Goal: Transaction & Acquisition: Purchase product/service

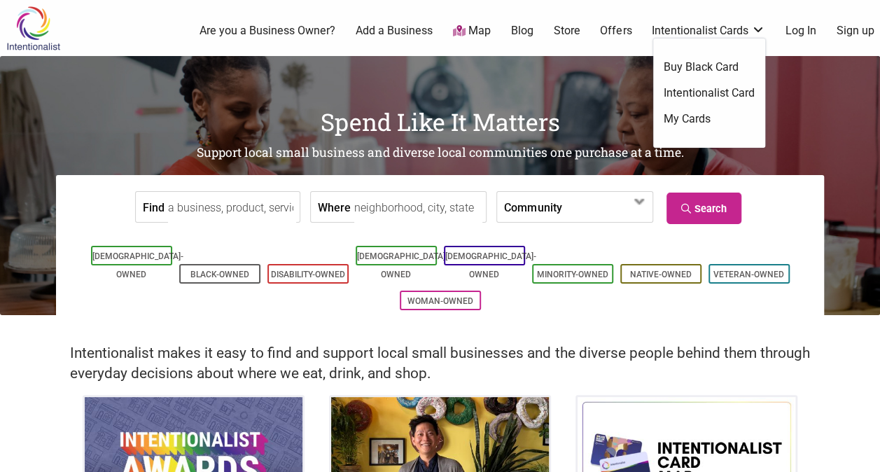
click at [706, 92] on link "Intentionalist Card" at bounding box center [709, 92] width 91 height 15
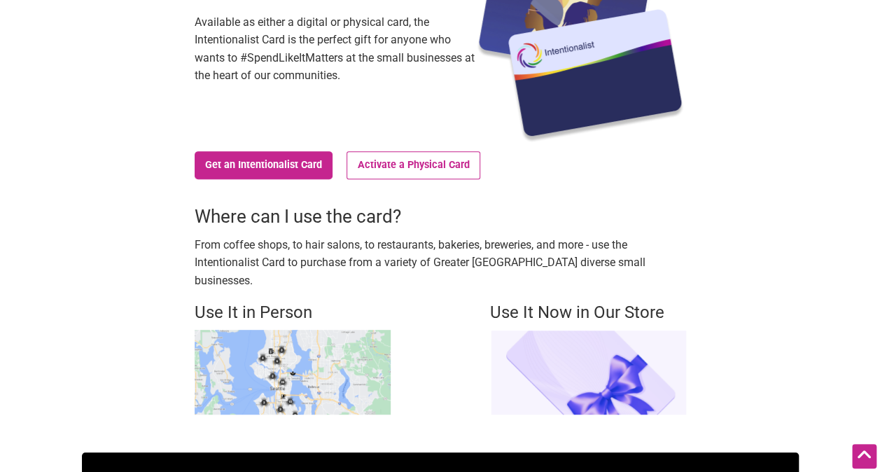
scroll to position [210, 0]
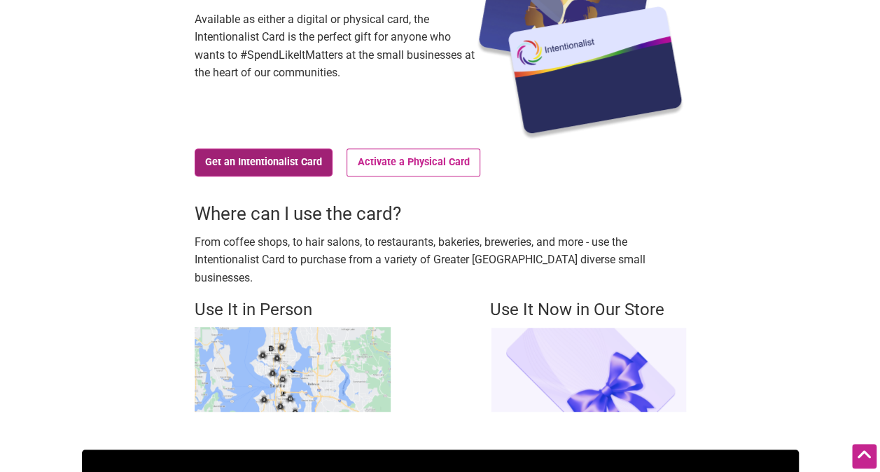
click at [252, 165] on link "Get an Intentionalist Card" at bounding box center [264, 162] width 139 height 28
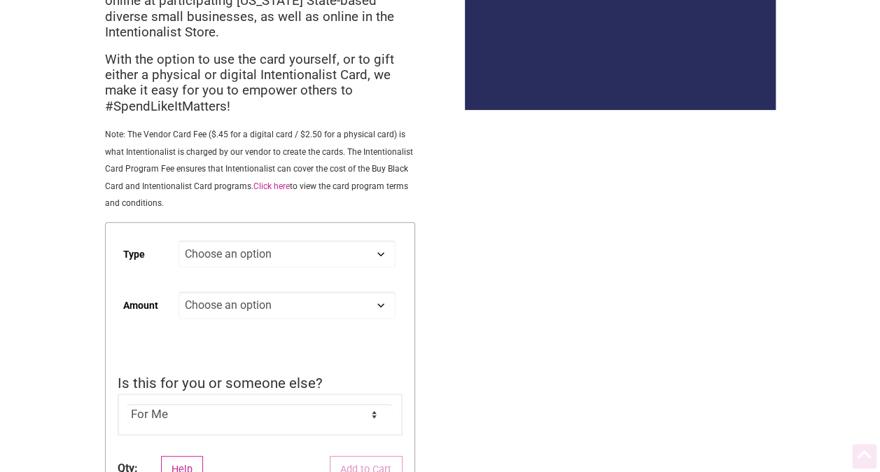
scroll to position [280, 0]
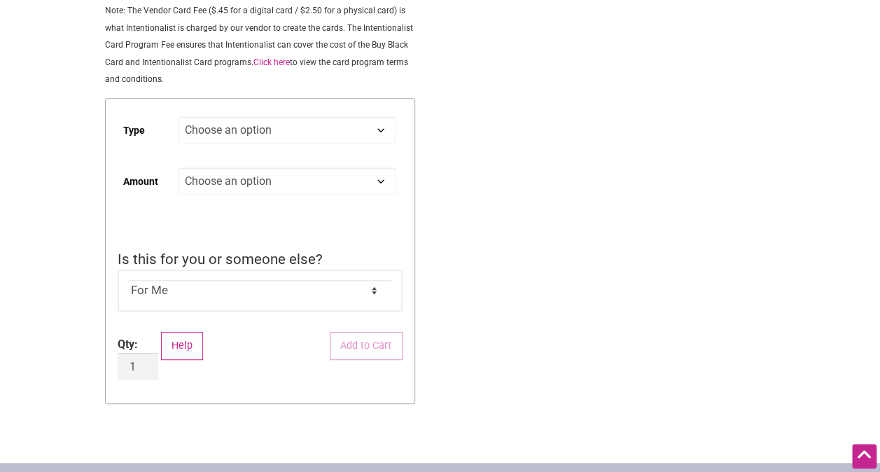
click at [225, 127] on select "Choose an option Digital Physical" at bounding box center [286, 129] width 216 height 27
click at [178, 118] on select "Choose an option Digital Physical" at bounding box center [286, 129] width 216 height 27
select select "Digital"
click at [220, 187] on select "Choose an option Custom 25 50 100 150 200 250 500" at bounding box center [286, 180] width 216 height 27
click at [515, 166] on div "Intentionalist Spend like it matters 0 Add a Business Map Blog Store Offers Int…" at bounding box center [440, 267] width 880 height 1094
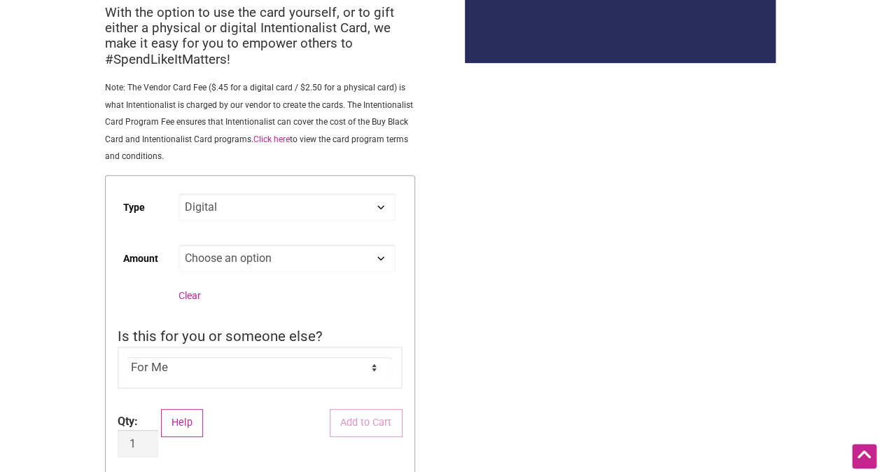
scroll to position [211, 0]
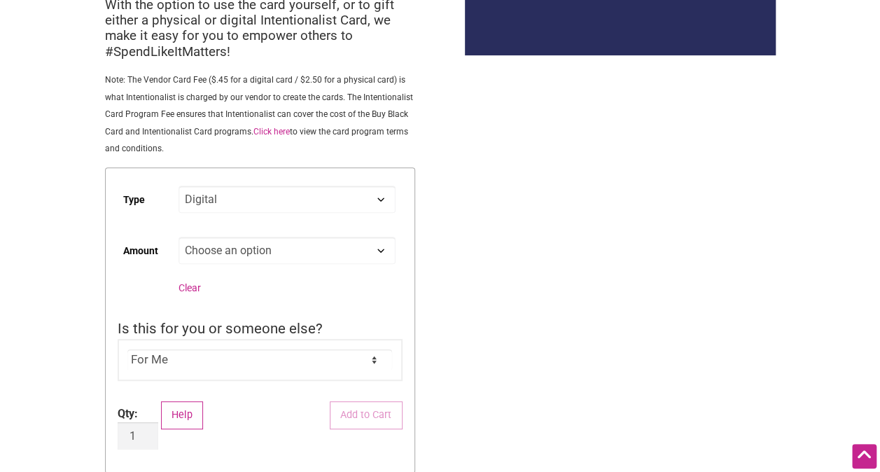
click at [274, 353] on select "For Me For Someone Else" at bounding box center [259, 359] width 265 height 21
click at [127, 351] on select "For Me For Someone Else" at bounding box center [259, 359] width 265 height 21
click at [288, 357] on select "For Me For Someone Else" at bounding box center [259, 359] width 265 height 21
click at [127, 351] on select "For Me For Someone Else" at bounding box center [259, 359] width 265 height 21
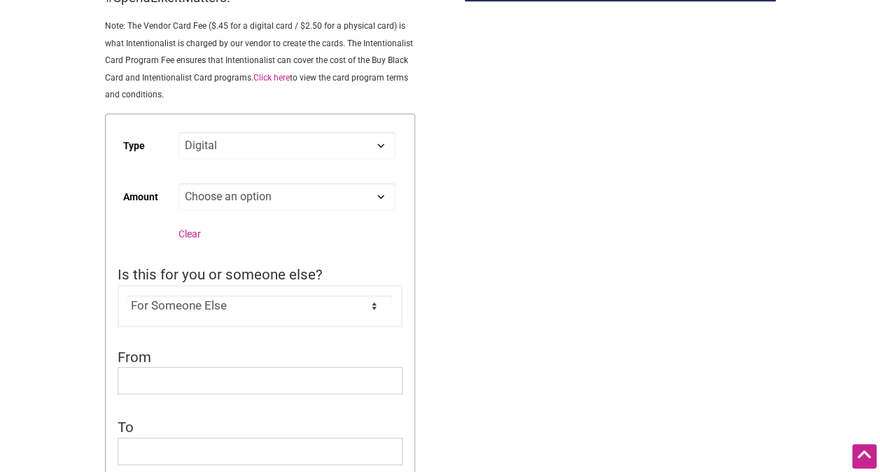
scroll to position [262, 0]
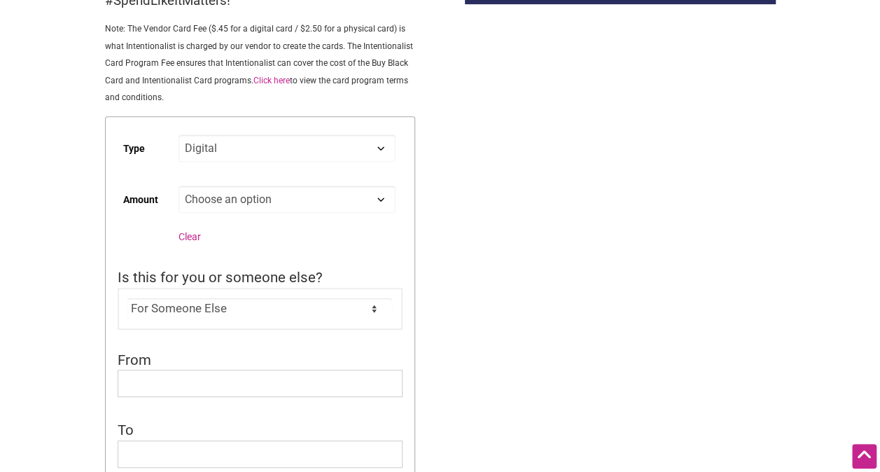
click at [386, 199] on select "Choose an option Custom 25 50 100 150 200 250 500" at bounding box center [286, 198] width 216 height 27
click at [484, 294] on div "Intentionalist Spend like it matters 0 Add a Business Map Blog Store Offers Int…" at bounding box center [440, 407] width 880 height 1338
click at [343, 316] on select "For Me For Someone Else" at bounding box center [259, 308] width 265 height 21
select select "For Me"
click at [127, 300] on select "For Me For Someone Else" at bounding box center [259, 308] width 265 height 21
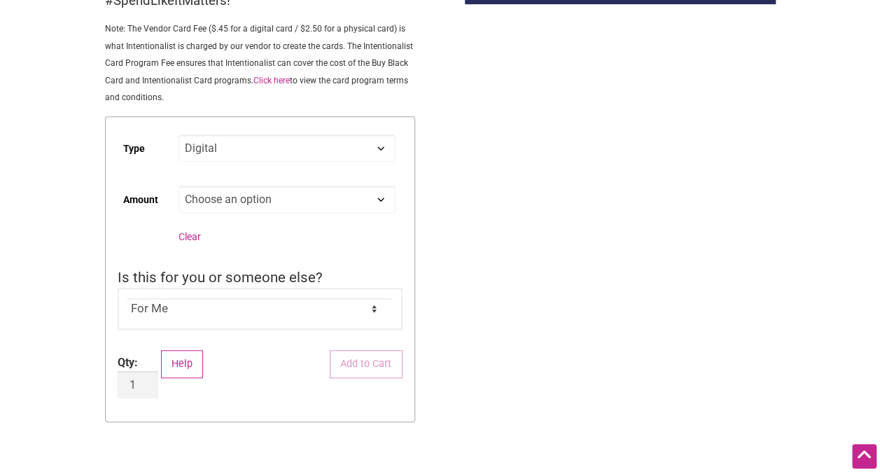
click at [279, 199] on select "Choose an option Custom 25 50 100 150 200 250 500" at bounding box center [286, 198] width 216 height 27
select select "50"
click at [178, 188] on select "Choose an option Custom 25 50 100 150 200 250 500" at bounding box center [286, 198] width 216 height 27
select select "Digital"
select select "50"
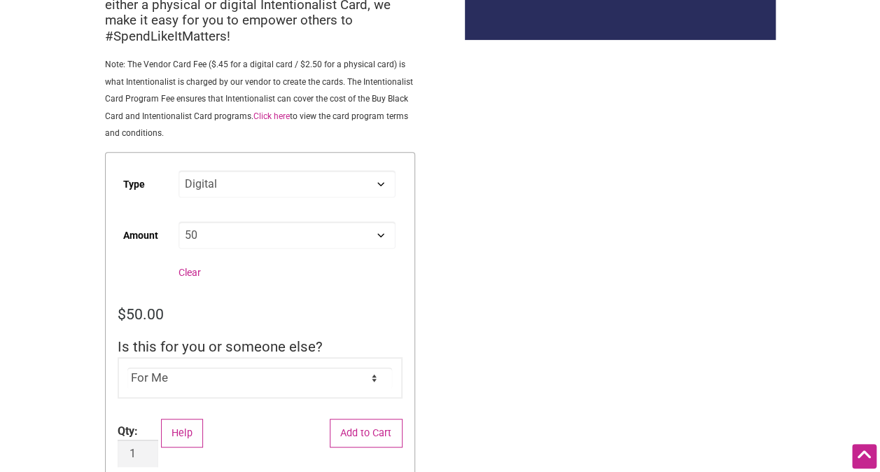
scroll to position [219, 0]
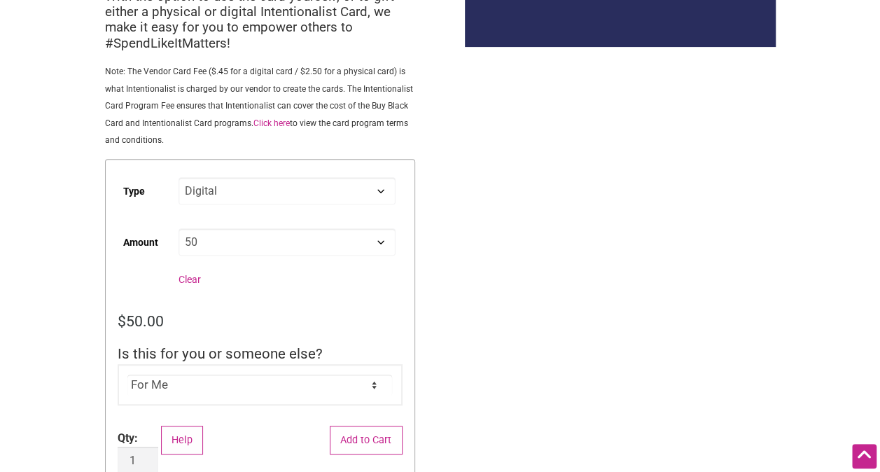
click at [351, 458] on form "Type Choose an option Digital Physical Amount Choose an option Custom 25 50 100…" at bounding box center [260, 328] width 310 height 339
click at [358, 427] on button "Add to Cart" at bounding box center [366, 440] width 73 height 29
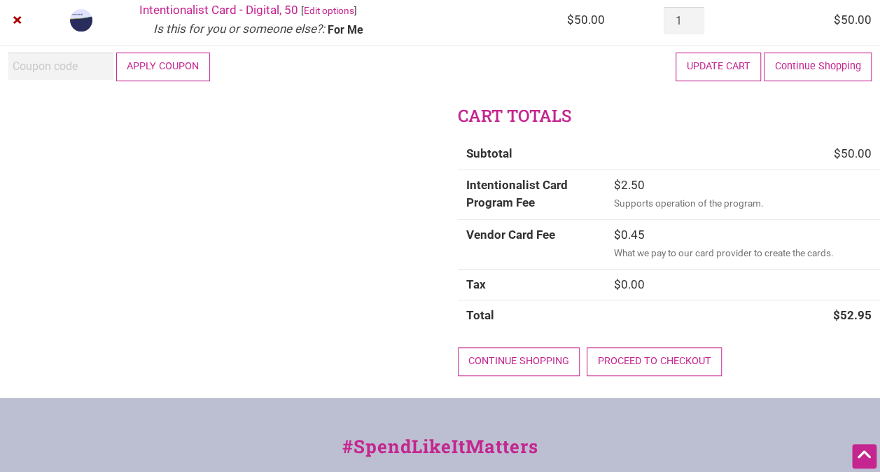
scroll to position [214, 0]
click at [643, 374] on div "Continue shopping Proceed to checkout" at bounding box center [669, 366] width 422 height 62
click at [633, 353] on link "Proceed to checkout" at bounding box center [654, 360] width 135 height 29
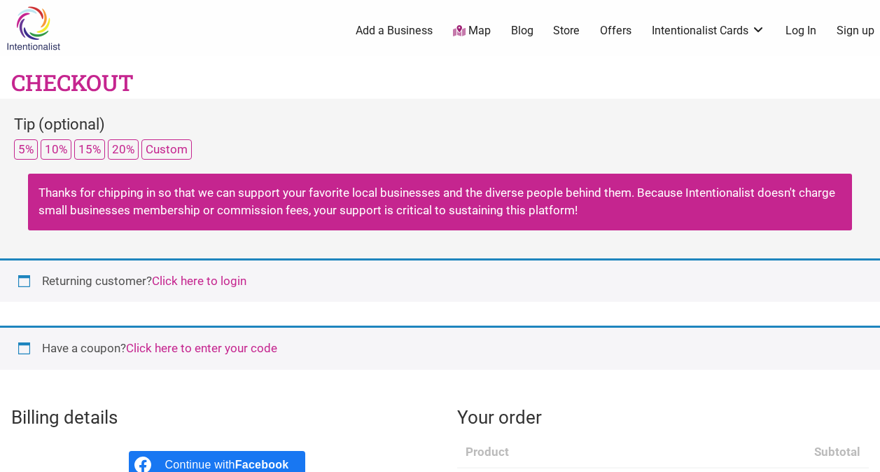
select select "WA"
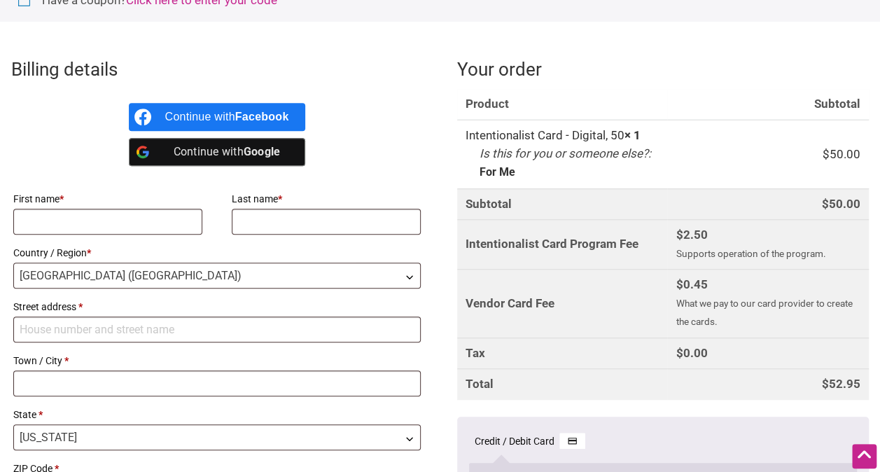
scroll to position [350, 0]
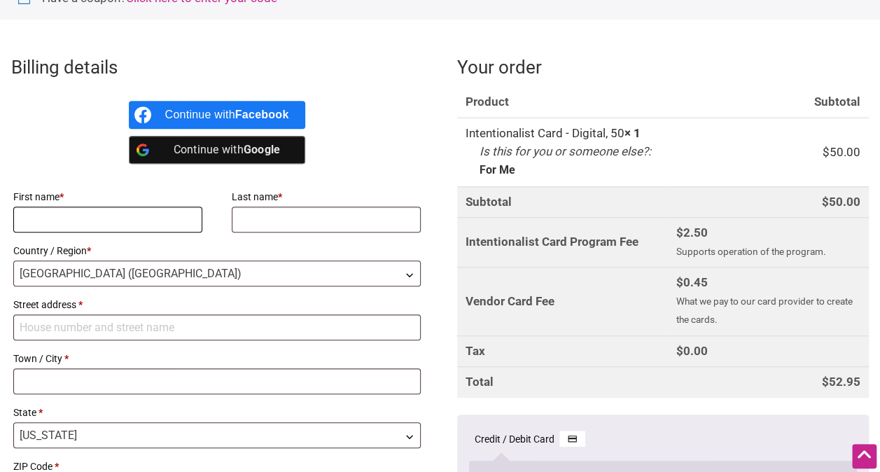
click at [105, 230] on input "First name *" at bounding box center [107, 219] width 189 height 26
type input "s"
type input "Sabrina"
click at [315, 218] on input "Last name *" at bounding box center [326, 219] width 189 height 26
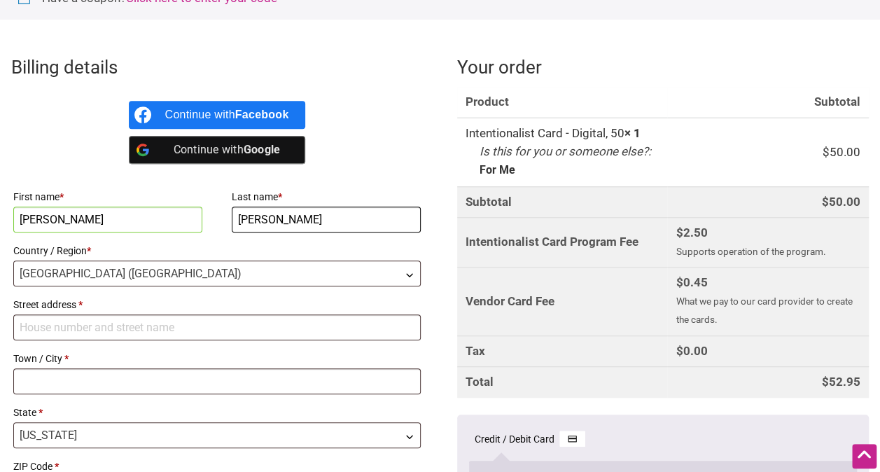
type input "Alex"
drag, startPoint x: 143, startPoint y: 223, endPoint x: 15, endPoint y: 227, distance: 128.1
click at [15, 227] on input "Sabrina" at bounding box center [107, 219] width 189 height 26
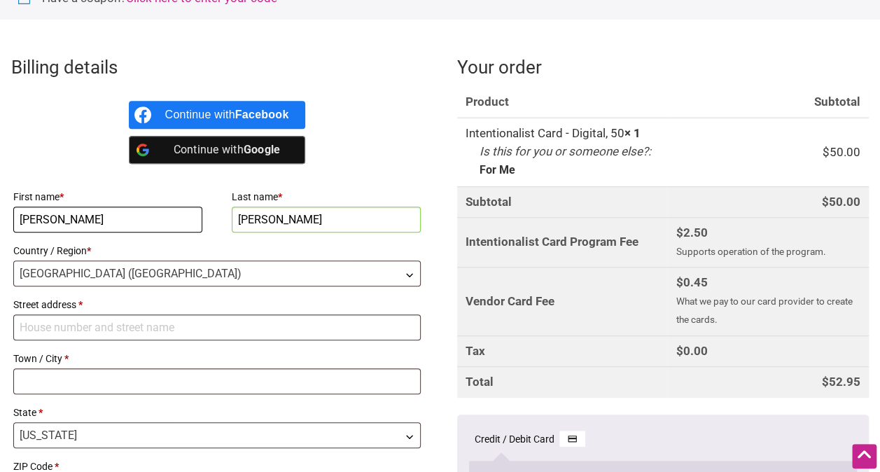
type input "Braden"
drag, startPoint x: 341, startPoint y: 232, endPoint x: 221, endPoint y: 207, distance: 122.2
click at [221, 207] on div "First name * Braden Last name * Alex Country / Region * Select a country / regi…" at bounding box center [217, 371] width 412 height 373
drag, startPoint x: 221, startPoint y: 207, endPoint x: 276, endPoint y: 220, distance: 56.9
click at [276, 220] on input "Alex" at bounding box center [326, 219] width 189 height 26
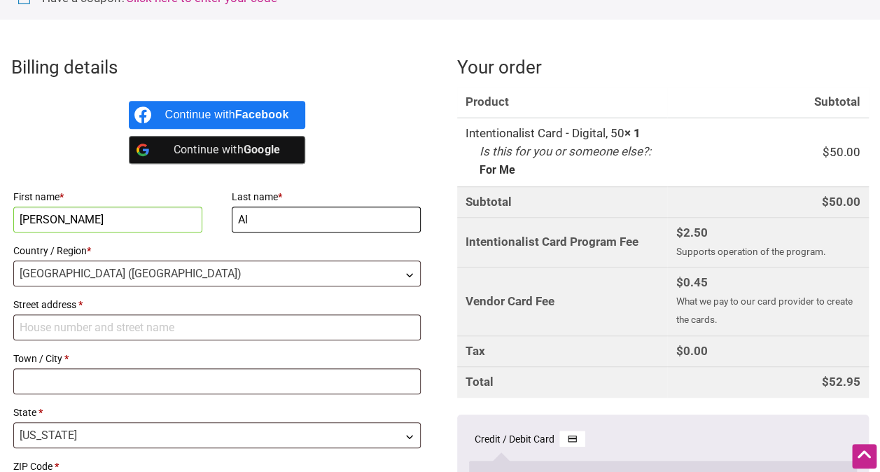
type input "A"
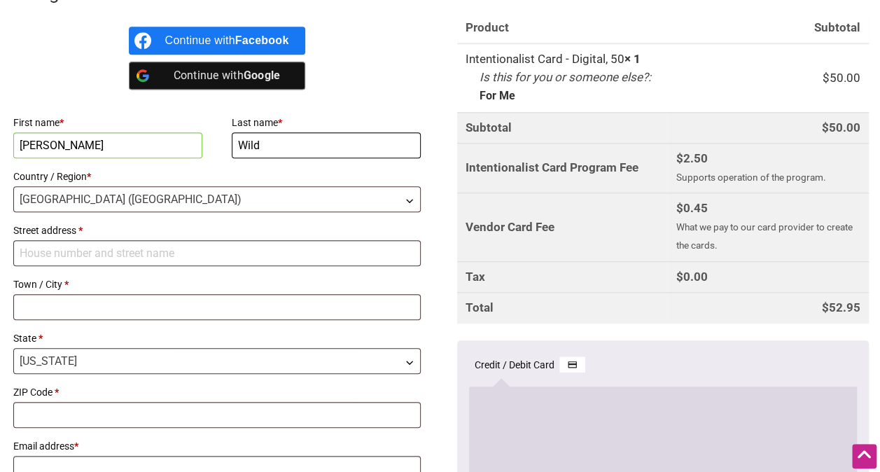
type input "Wild"
click at [193, 246] on input "Street address *" at bounding box center [216, 253] width 407 height 26
type input "[STREET_ADDRESS]"
type input "Seattle"
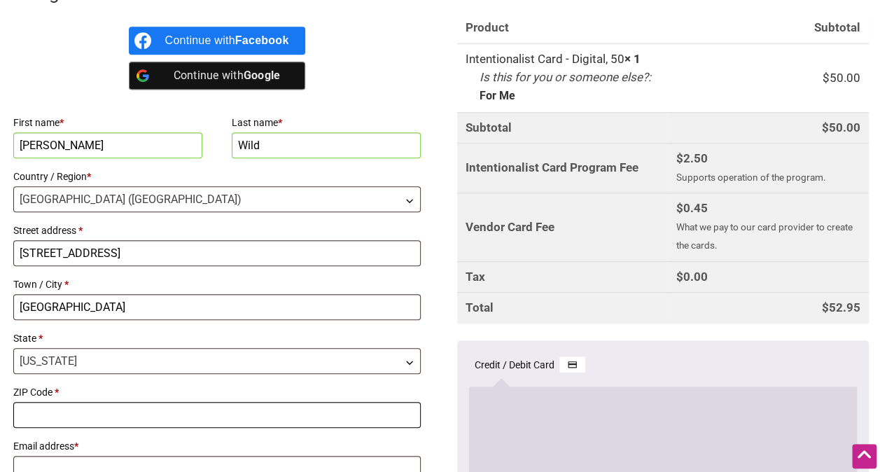
type input "98122"
type input "[PERSON_NAME][EMAIL_ADDRESS][DOMAIN_NAME]"
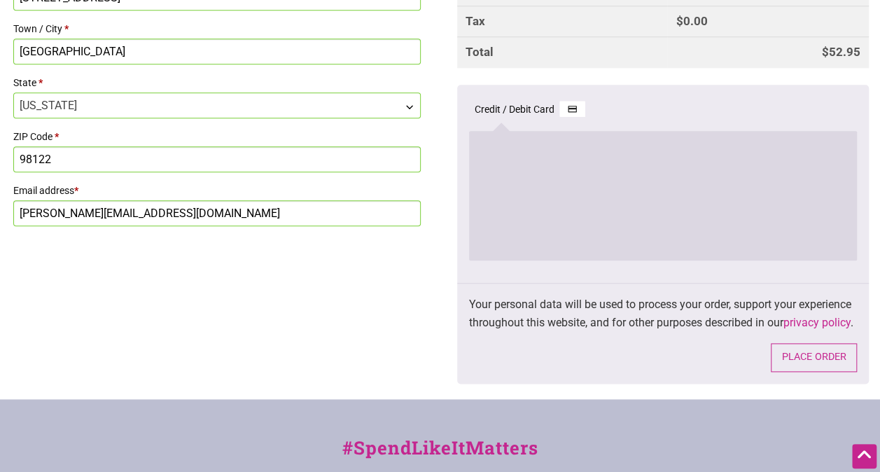
scroll to position [681, 0]
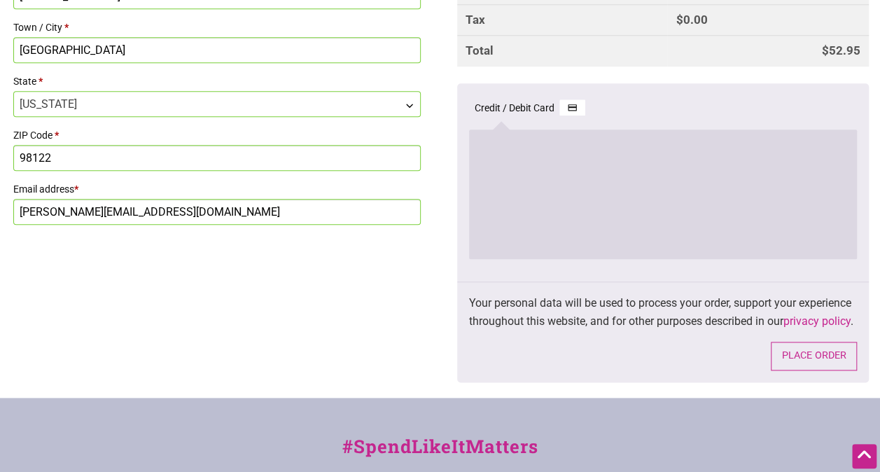
click at [449, 281] on div "Billing details Continue with Facebook Continue with Google First name * Braden…" at bounding box center [440, 54] width 880 height 685
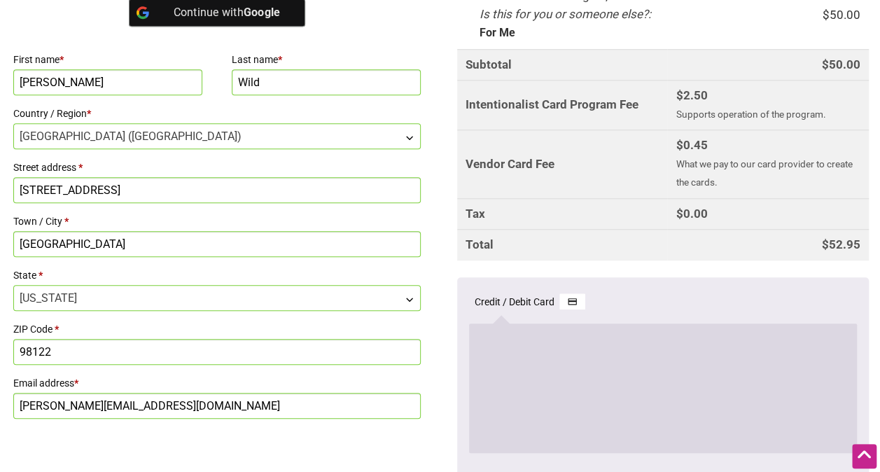
scroll to position [486, 0]
drag, startPoint x: 118, startPoint y: 88, endPoint x: 4, endPoint y: 92, distance: 113.5
click at [4, 92] on div "Billing details Continue with Facebook Continue with Google First name * Braden…" at bounding box center [440, 249] width 880 height 685
type input "Sabrina"
drag, startPoint x: 287, startPoint y: 79, endPoint x: 218, endPoint y: 80, distance: 68.6
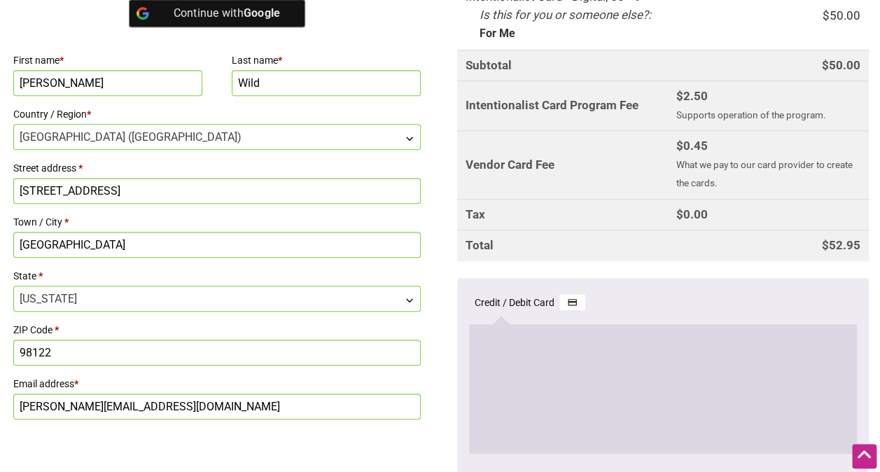
click at [218, 80] on div "First name * Sabrina Last name * Wild Country / Region * Select a country / reg…" at bounding box center [217, 234] width 412 height 373
type input "Alex"
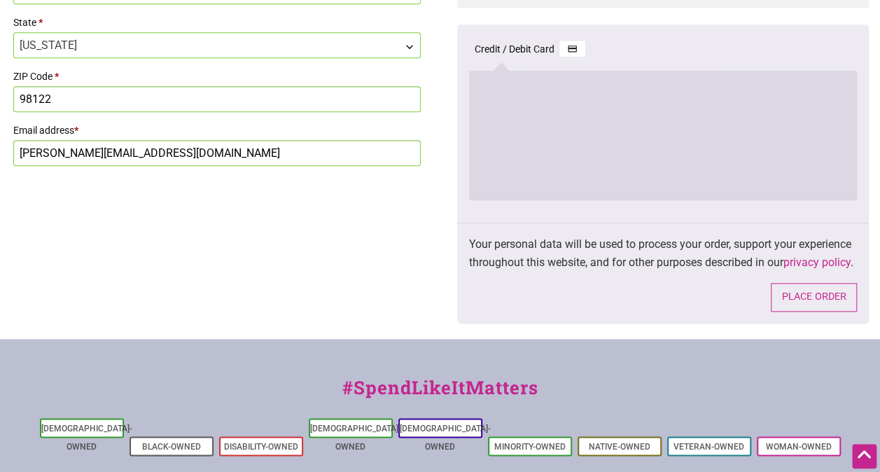
scroll to position [741, 0]
click at [822, 311] on button "Place order" at bounding box center [814, 296] width 86 height 29
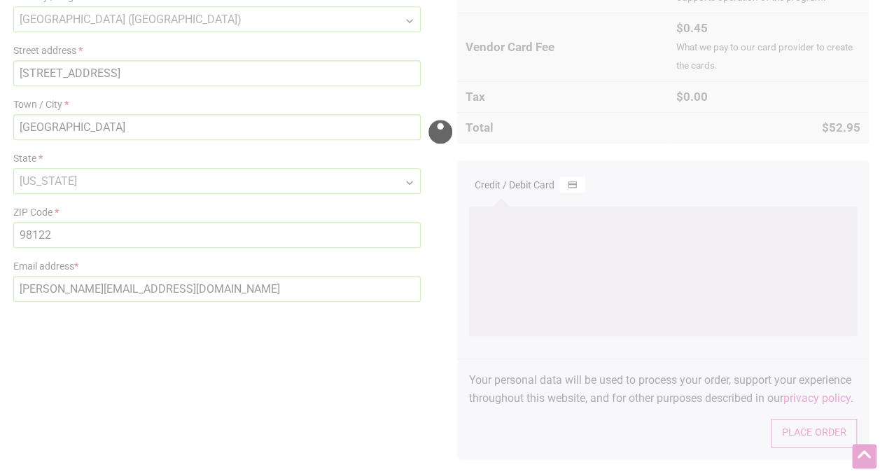
scroll to position [605, 0]
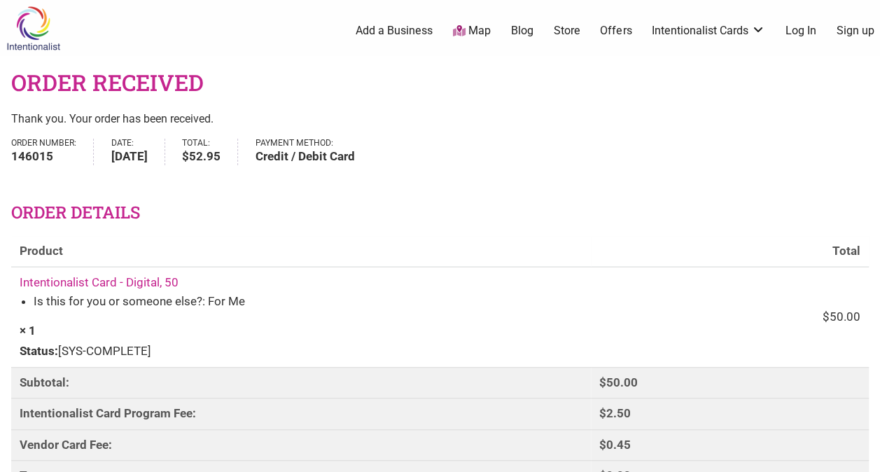
click at [476, 24] on link "Map" at bounding box center [472, 31] width 38 height 16
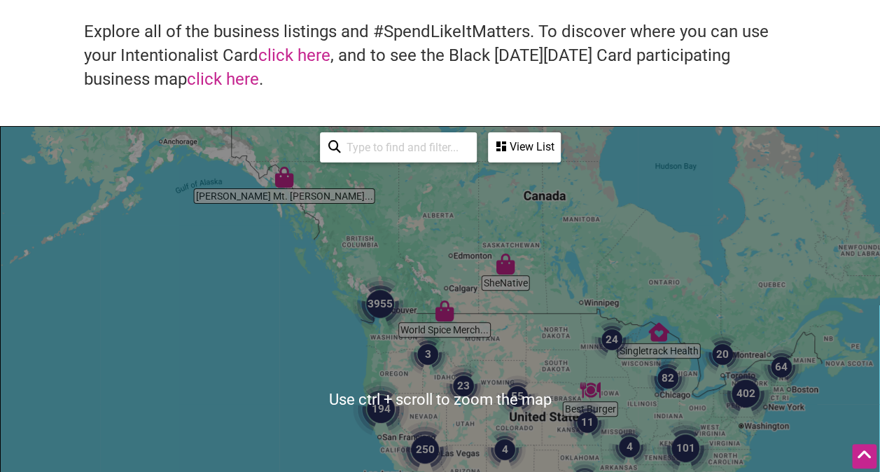
scroll to position [108, 0]
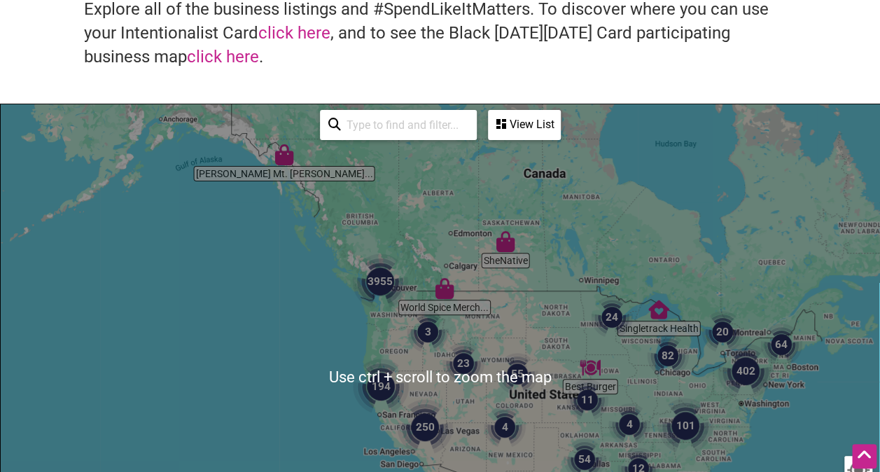
click at [389, 127] on input "search" at bounding box center [404, 124] width 127 height 27
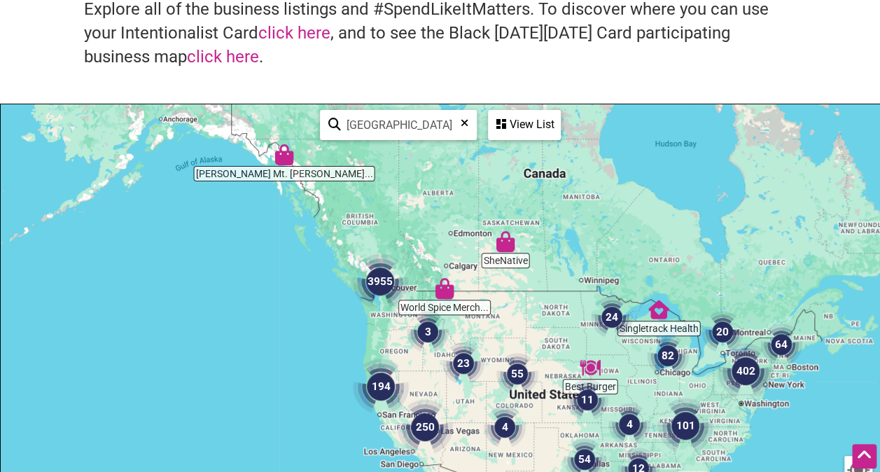
type input "seattle"
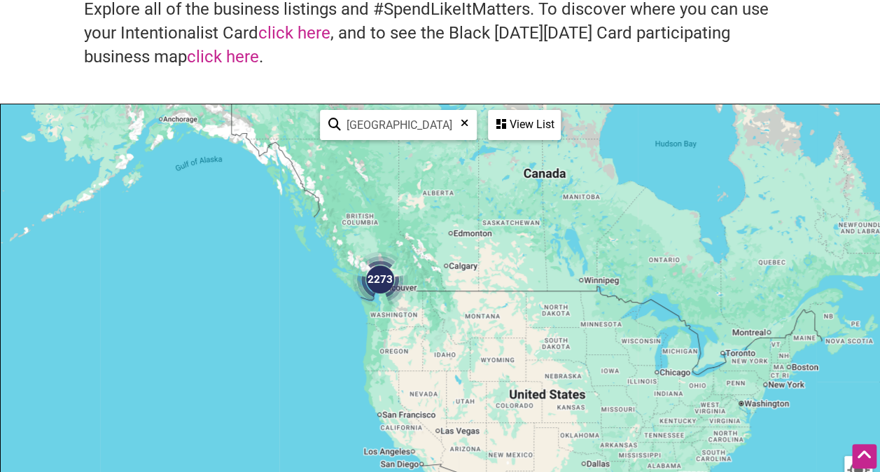
scroll to position [146, 0]
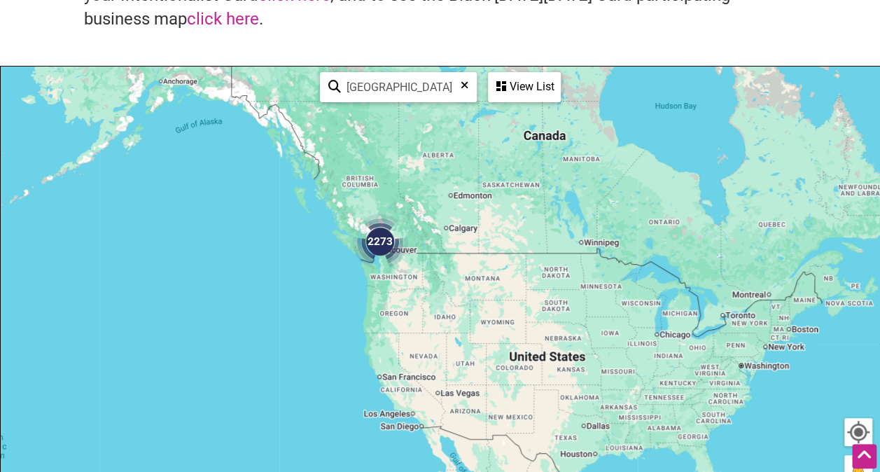
click at [380, 251] on img "2273" at bounding box center [380, 241] width 56 height 56
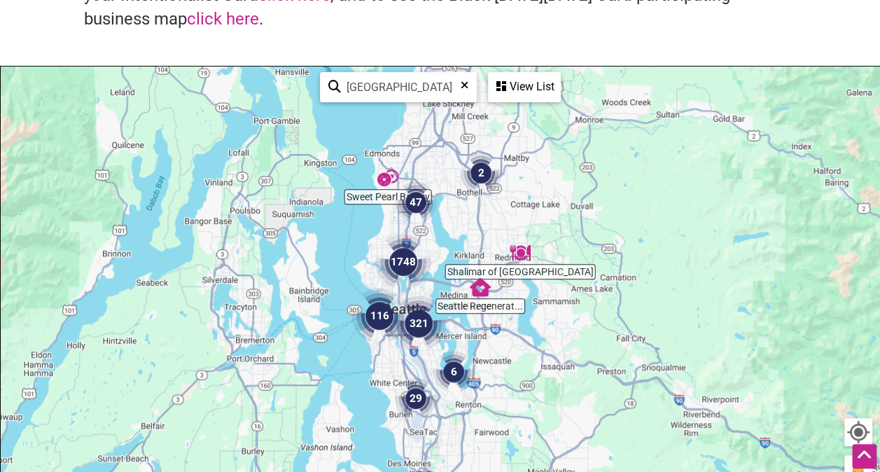
click at [446, 283] on div "To navigate, press the arrow keys." at bounding box center [440, 338] width 878 height 545
click at [377, 260] on img "1748" at bounding box center [403, 262] width 56 height 56
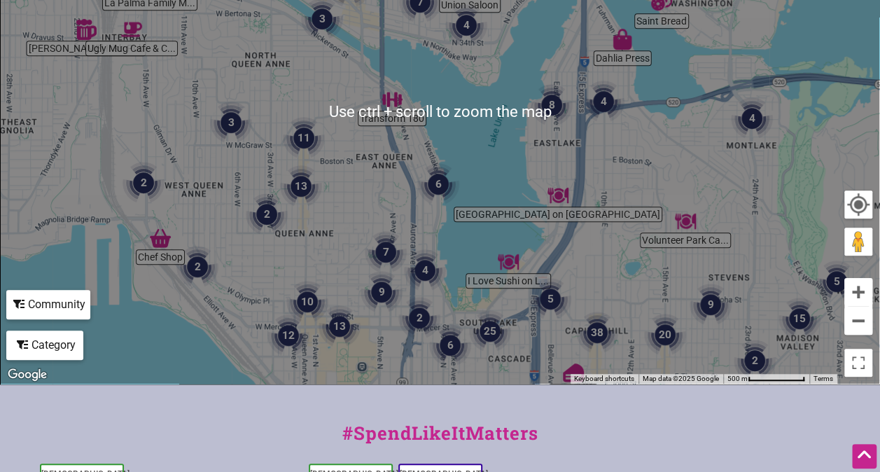
scroll to position [416, 0]
